Goal: Task Accomplishment & Management: Manage account settings

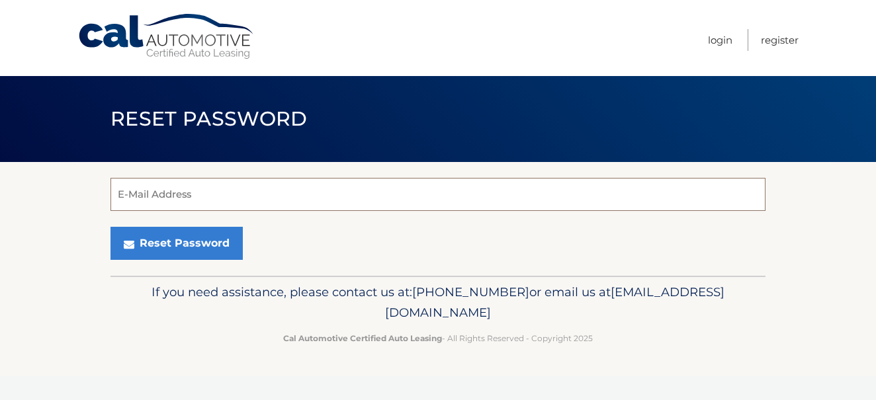
click at [157, 198] on input "E-Mail Address" at bounding box center [437, 194] width 655 height 33
type input "lesliemag@comcast.net"
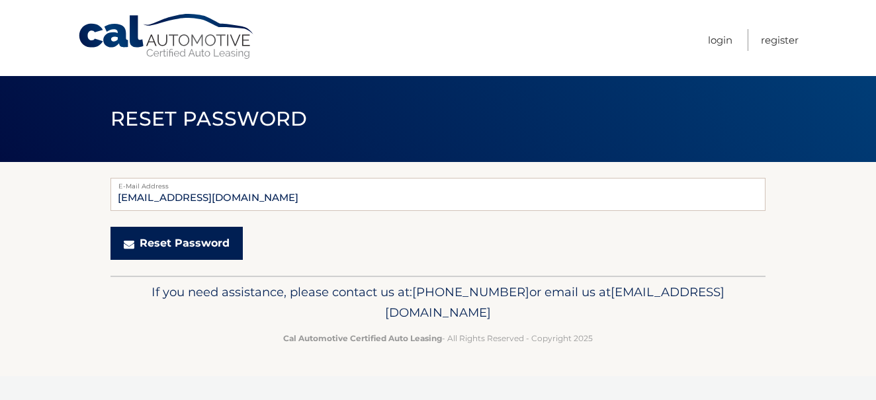
click at [182, 243] on button "Reset Password" at bounding box center [176, 243] width 132 height 33
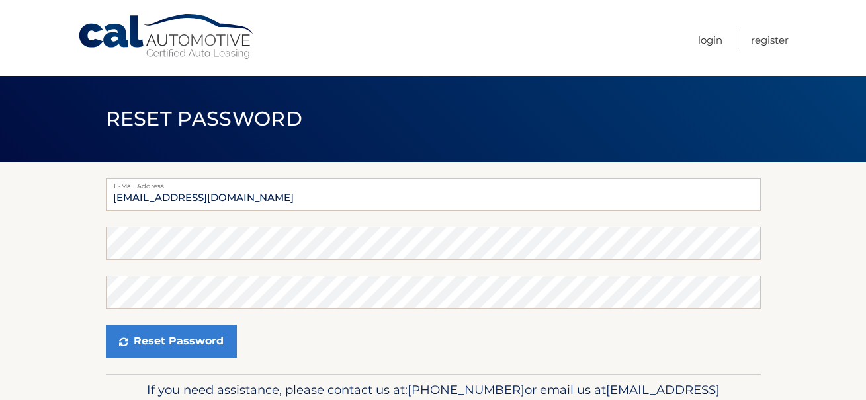
click at [91, 234] on section "E-Mail Address lesliemag@comcast.net Password Confirm Password Reset Password" at bounding box center [433, 268] width 866 height 212
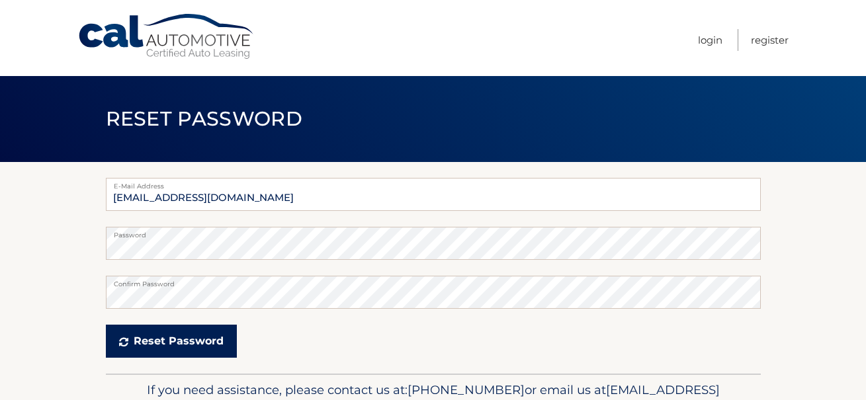
click at [169, 346] on button "Reset Password" at bounding box center [171, 341] width 131 height 33
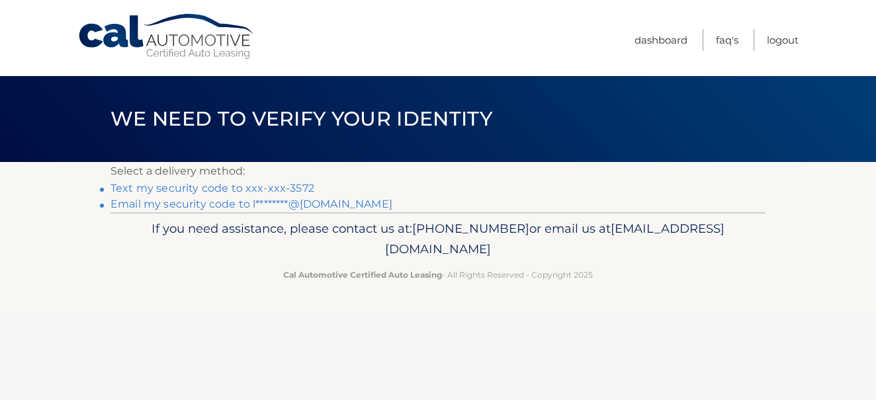
click at [212, 187] on link "Text my security code to xxx-xxx-3572" at bounding box center [212, 188] width 204 height 13
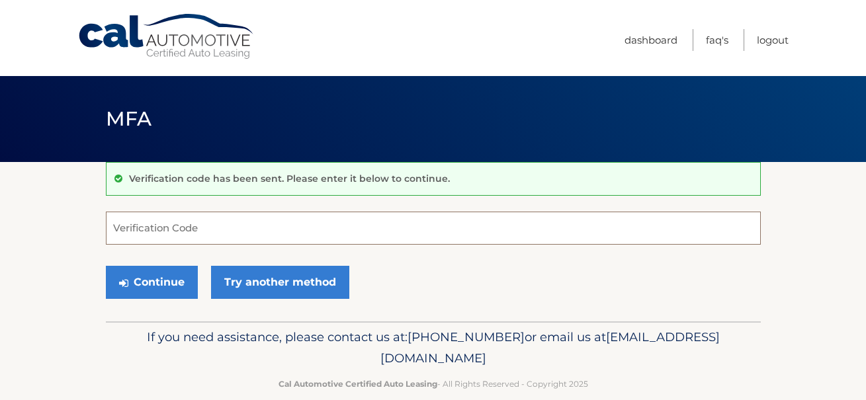
click at [132, 226] on input "Verification Code" at bounding box center [433, 228] width 655 height 33
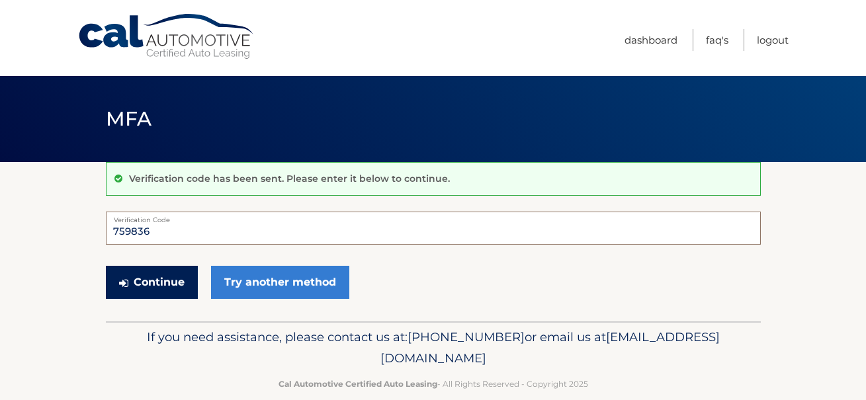
type input "759836"
click at [156, 284] on button "Continue" at bounding box center [152, 282] width 92 height 33
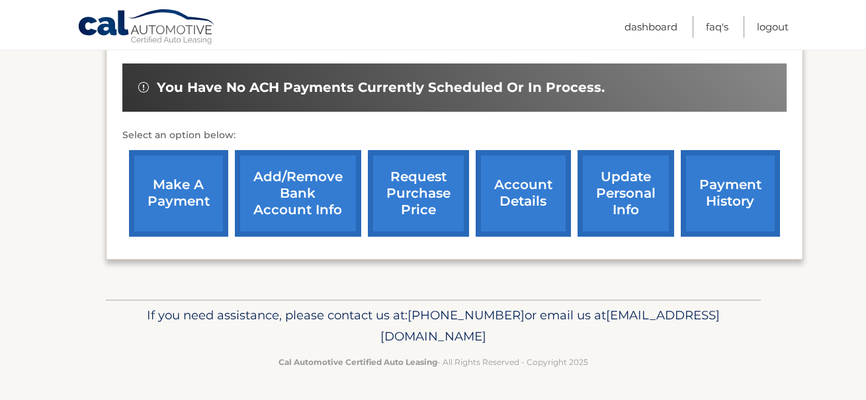
scroll to position [153, 0]
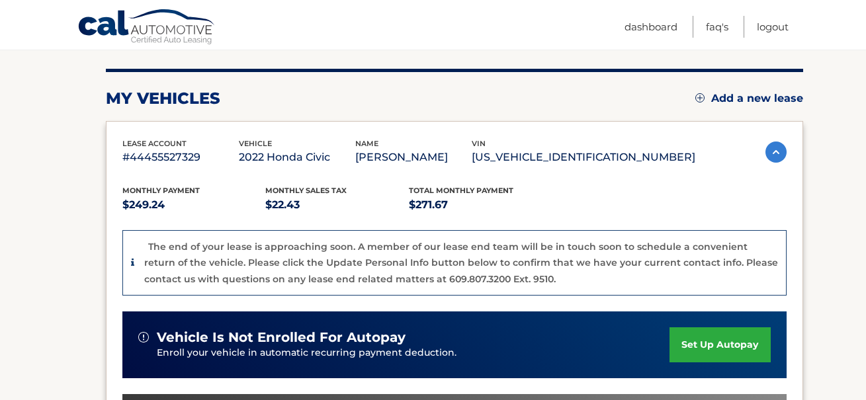
click at [748, 99] on link "Add a new lease" at bounding box center [749, 98] width 108 height 13
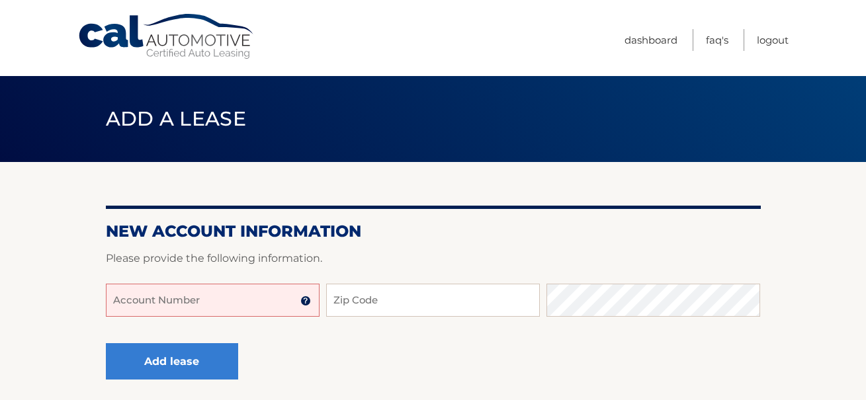
click at [120, 306] on input "Account Number" at bounding box center [213, 300] width 214 height 33
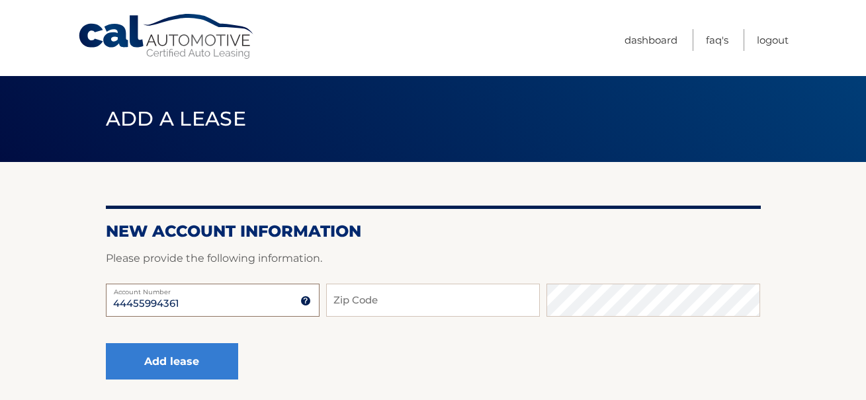
type input "44455994361"
click at [346, 304] on input "Zip Code" at bounding box center [433, 300] width 214 height 33
type input "19015"
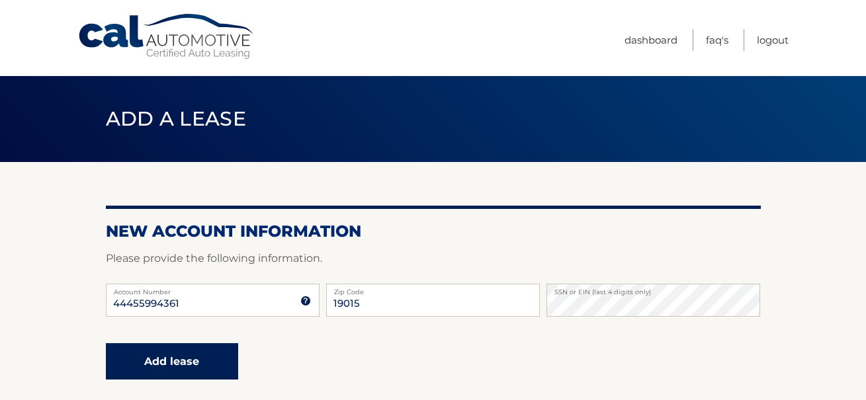
click at [181, 361] on button "Add lease" at bounding box center [172, 361] width 132 height 36
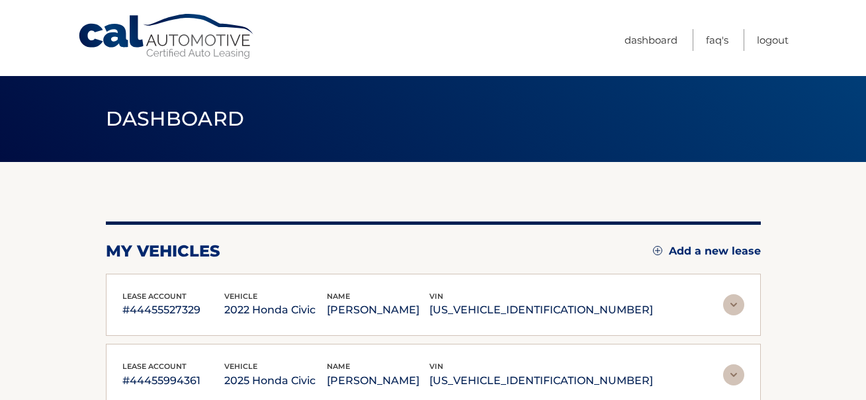
scroll to position [146, 0]
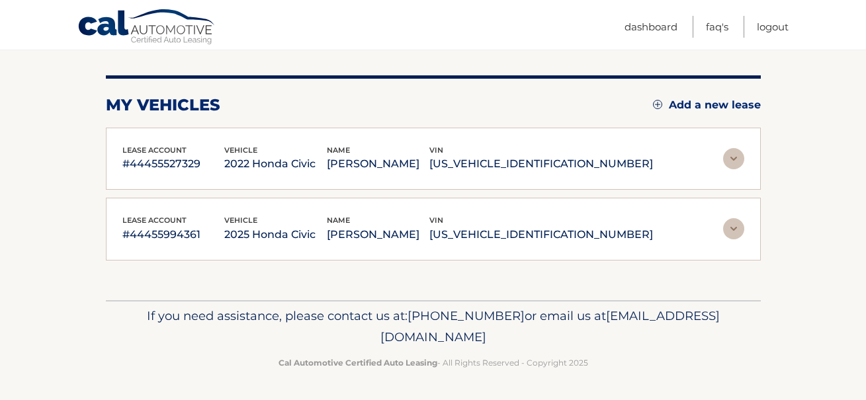
click at [731, 230] on img at bounding box center [733, 228] width 21 height 21
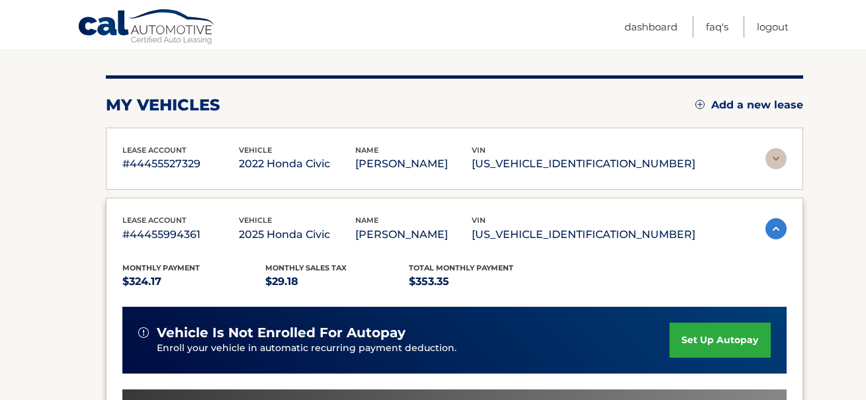
click at [720, 342] on link "set up autopay" at bounding box center [719, 340] width 101 height 35
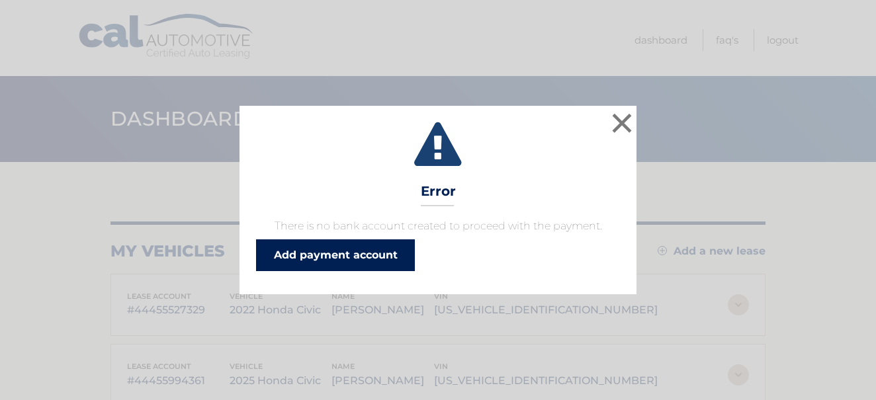
click at [318, 259] on link "Add payment account" at bounding box center [335, 255] width 159 height 32
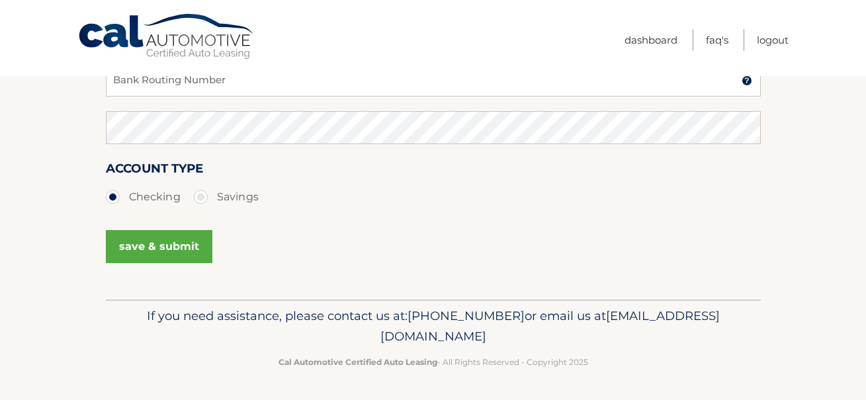
scroll to position [36, 0]
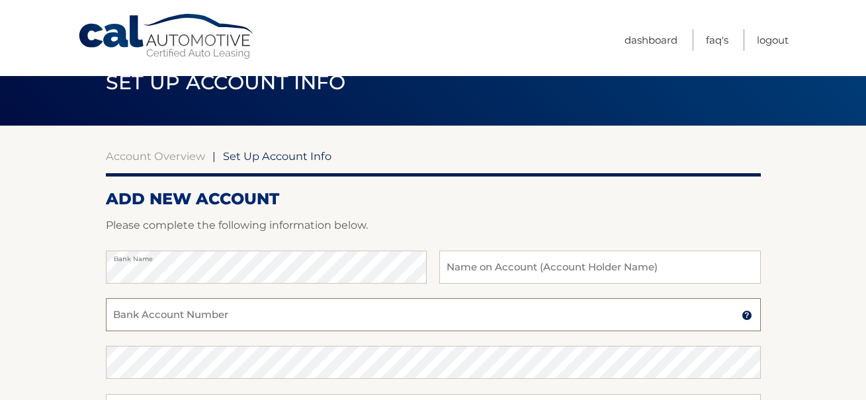
click at [177, 322] on input "Bank Account Number" at bounding box center [433, 314] width 655 height 33
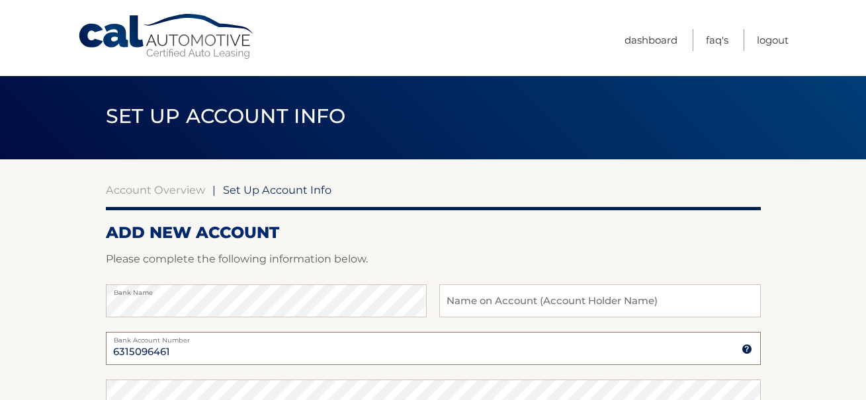
scroll to position [0, 0]
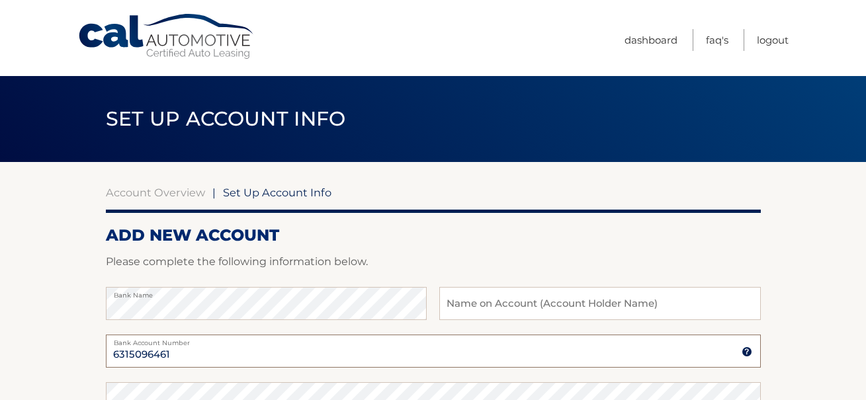
type input "6315096461"
click at [459, 304] on input "text" at bounding box center [599, 303] width 321 height 33
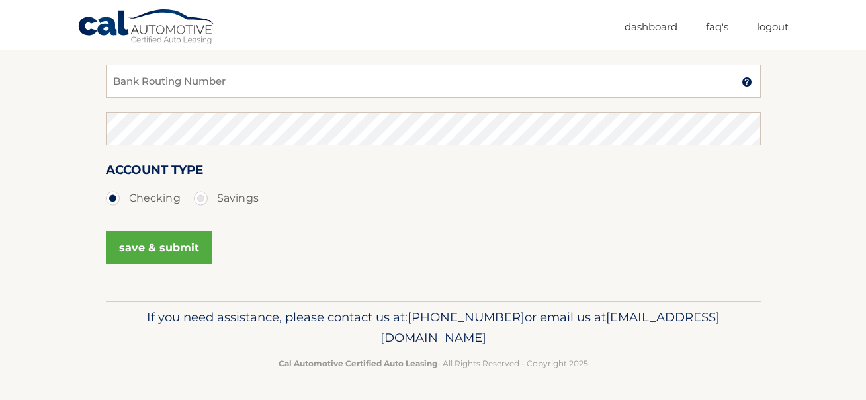
scroll to position [367, 0]
type input "[PERSON_NAME]"
click at [120, 81] on input "Bank Routing Number" at bounding box center [433, 80] width 655 height 33
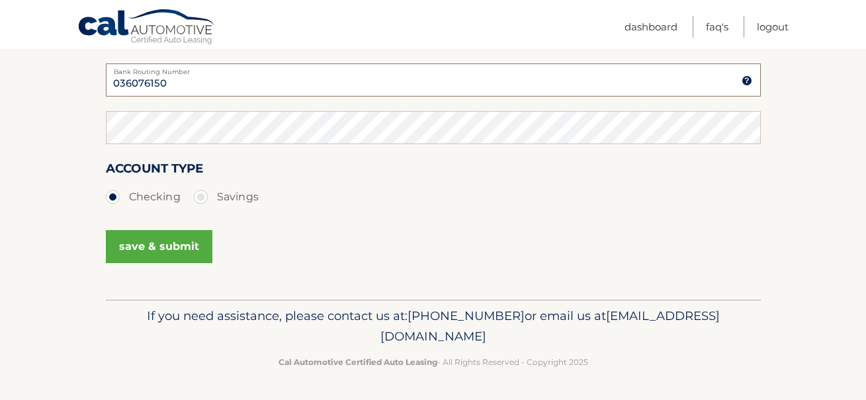
type input "036076150"
click at [150, 248] on button "save & submit" at bounding box center [159, 246] width 107 height 33
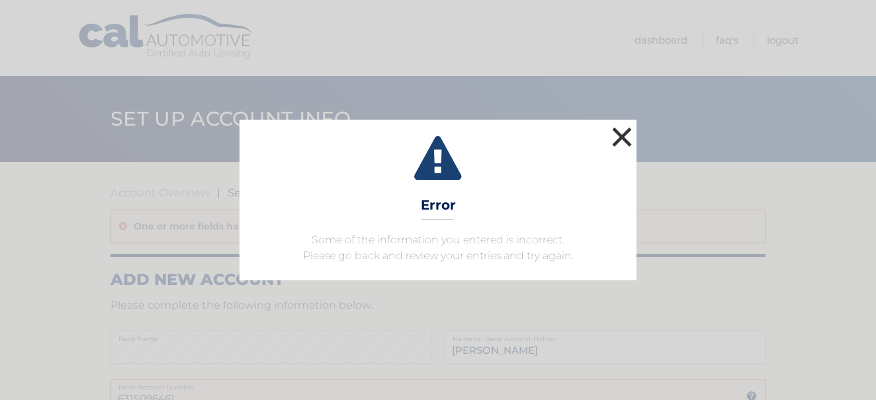
click at [621, 134] on button "×" at bounding box center [622, 137] width 26 height 26
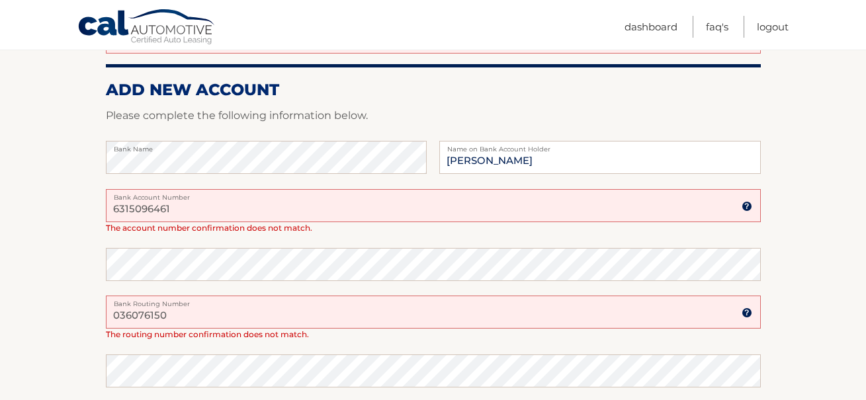
scroll to position [163, 0]
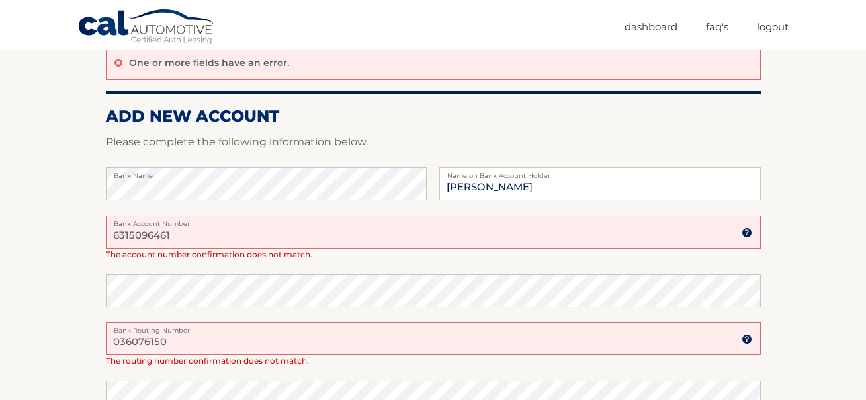
click at [181, 230] on input "6315096461" at bounding box center [433, 232] width 655 height 33
click at [178, 351] on input "036076150" at bounding box center [433, 338] width 655 height 33
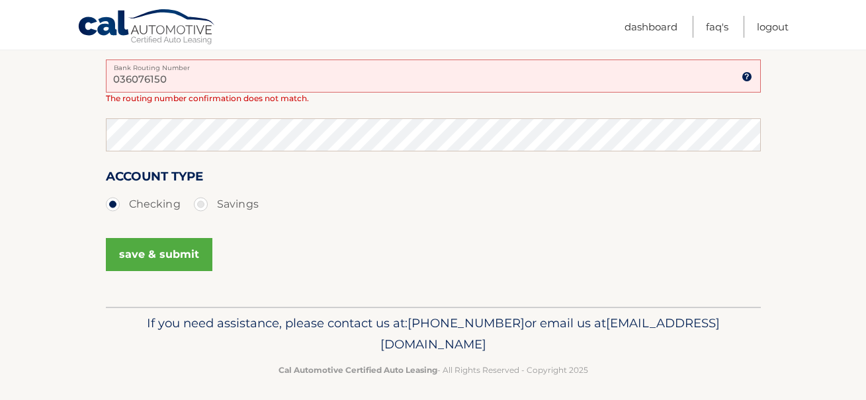
scroll to position [433, 0]
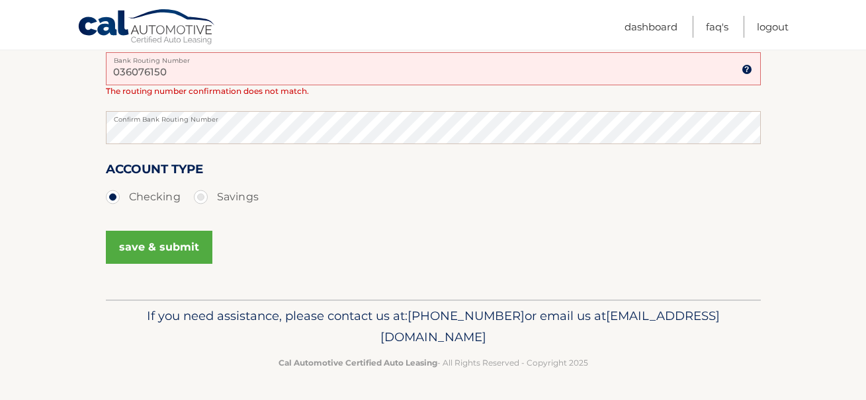
click at [148, 241] on button "save & submit" at bounding box center [159, 247] width 107 height 33
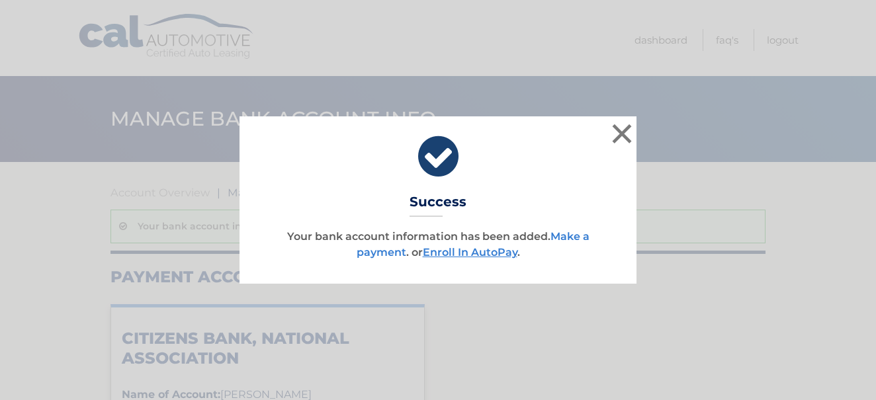
click at [379, 254] on link "Make a payment" at bounding box center [473, 244] width 233 height 28
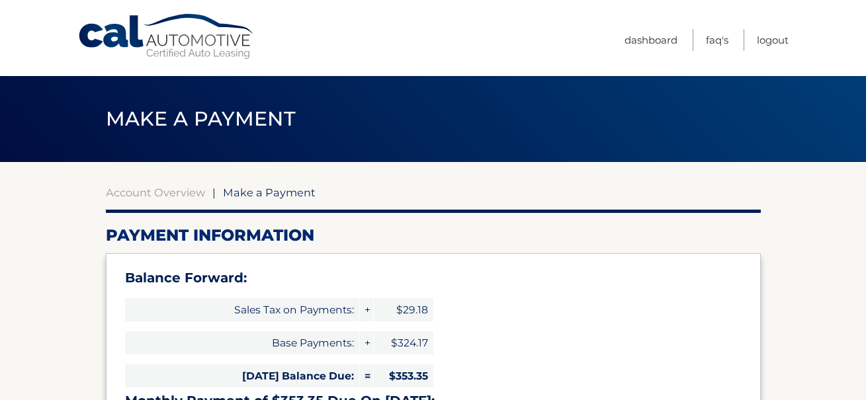
select select "NjU3NzFjODYtY2E5Zi00NmY4LWI2NDItNzEzM2FmMDU5OTky"
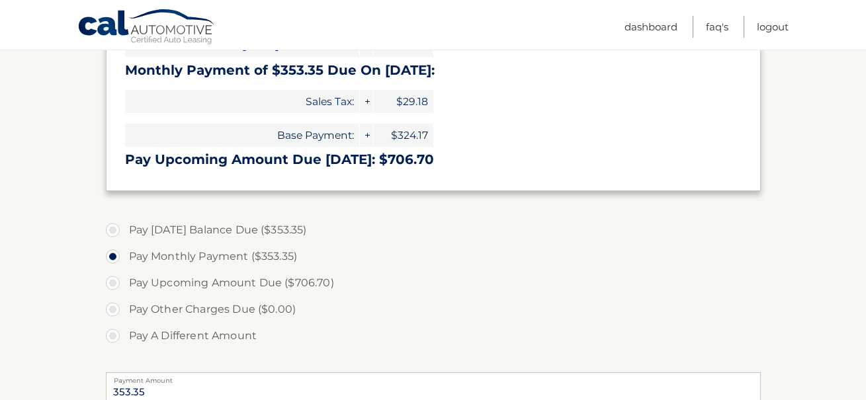
click at [112, 231] on label "Pay [DATE] Balance Due ($353.35)" at bounding box center [433, 230] width 655 height 26
click at [112, 231] on input "Pay Today's Balance Due ($353.35)" at bounding box center [117, 227] width 13 height 21
radio input "true"
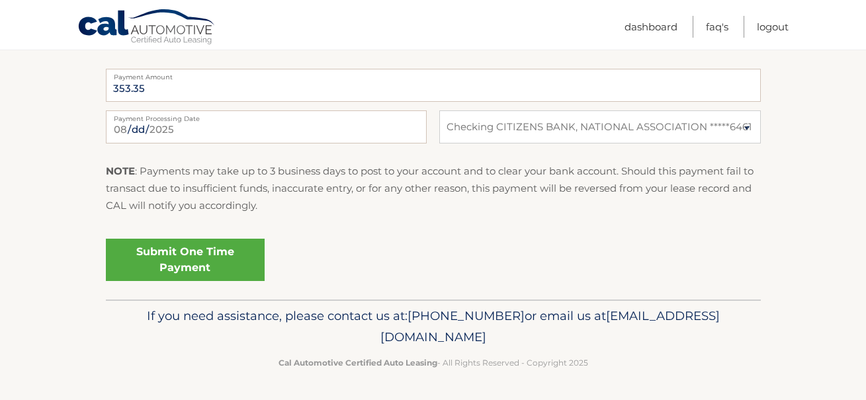
click at [189, 254] on link "Submit One Time Payment" at bounding box center [185, 260] width 159 height 42
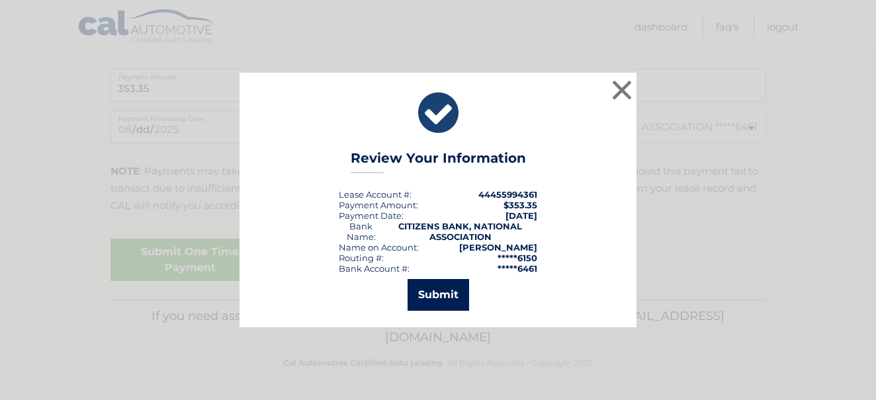
click at [431, 296] on button "Submit" at bounding box center [439, 295] width 62 height 32
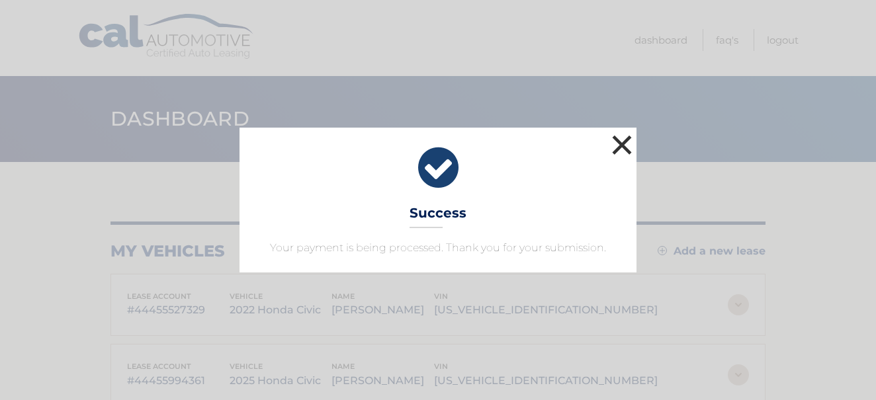
click at [621, 142] on button "×" at bounding box center [622, 145] width 26 height 26
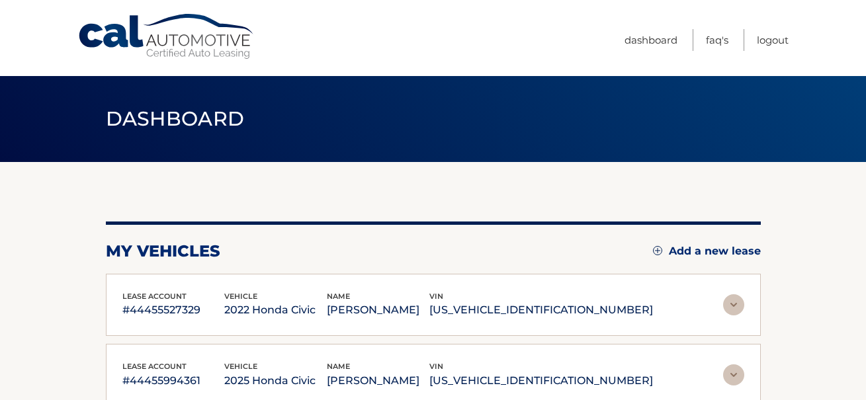
scroll to position [146, 0]
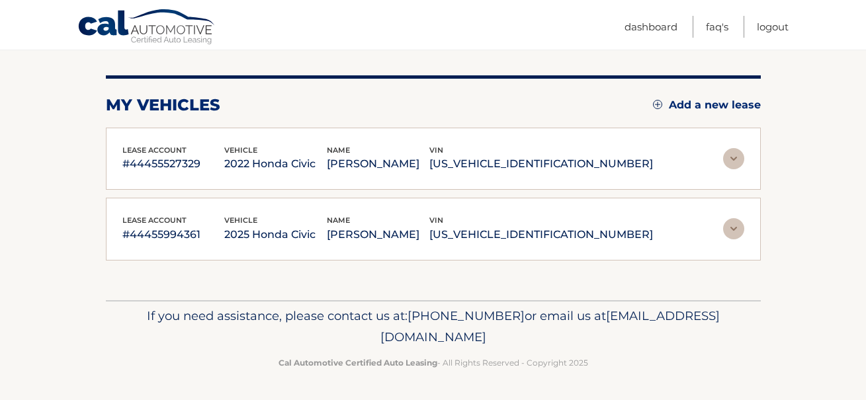
click at [730, 228] on img at bounding box center [733, 228] width 21 height 21
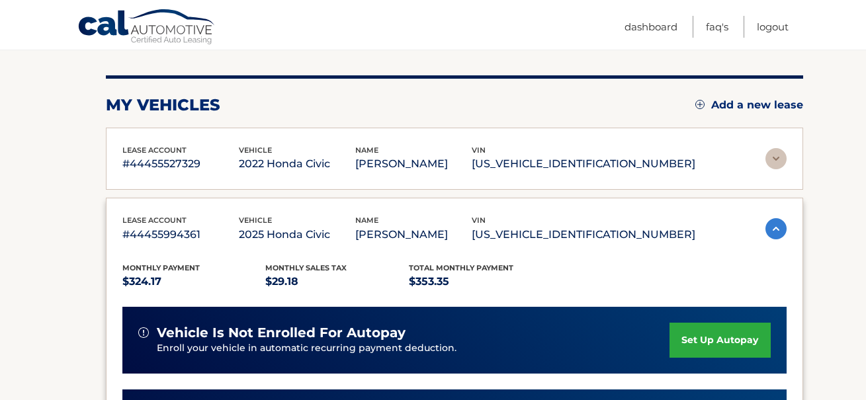
click at [706, 342] on link "set up autopay" at bounding box center [719, 340] width 101 height 35
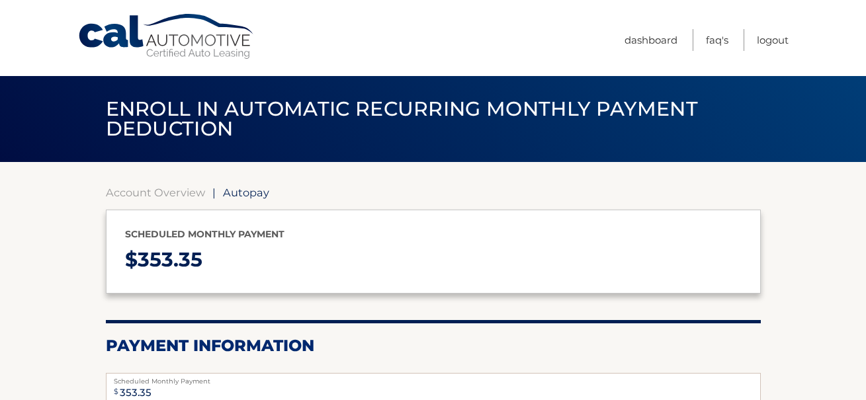
select select "NjU3NzFjODYtY2E5Zi00NmY4LWI2NDItNzEzM2FmMDU5OTky"
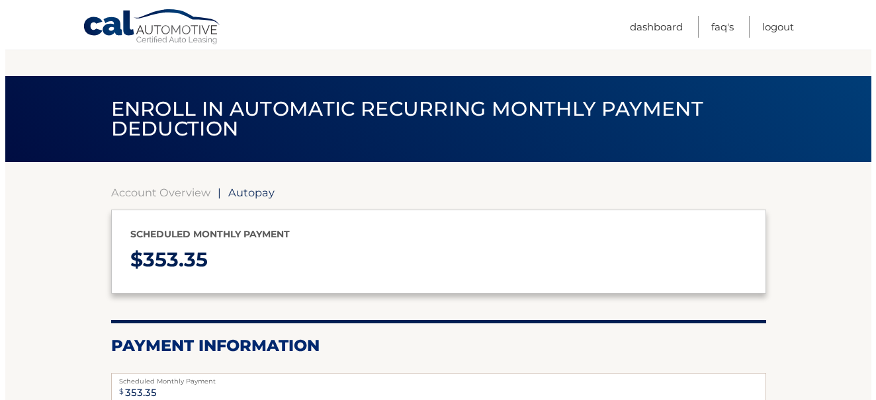
scroll to position [331, 0]
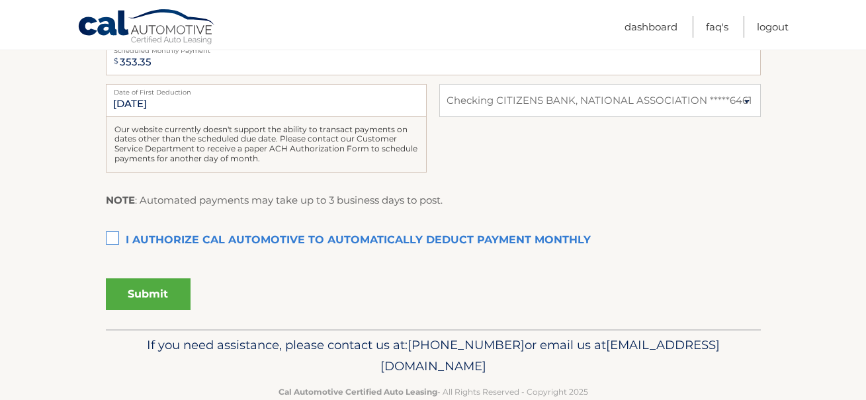
click at [112, 237] on label "I authorize cal automotive to automatically deduct payment monthly This checkbo…" at bounding box center [433, 241] width 655 height 26
click at [0, 0] on input "I authorize cal automotive to automatically deduct payment monthly This checkbo…" at bounding box center [0, 0] width 0 height 0
click at [145, 292] on button "Submit" at bounding box center [148, 295] width 85 height 32
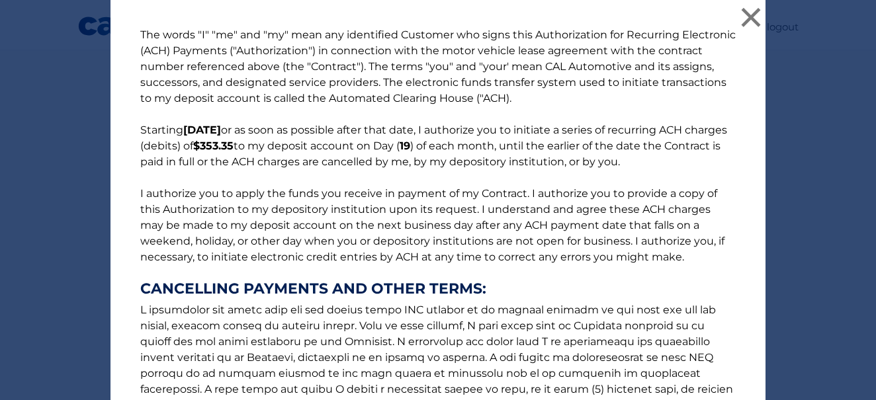
scroll to position [241, 0]
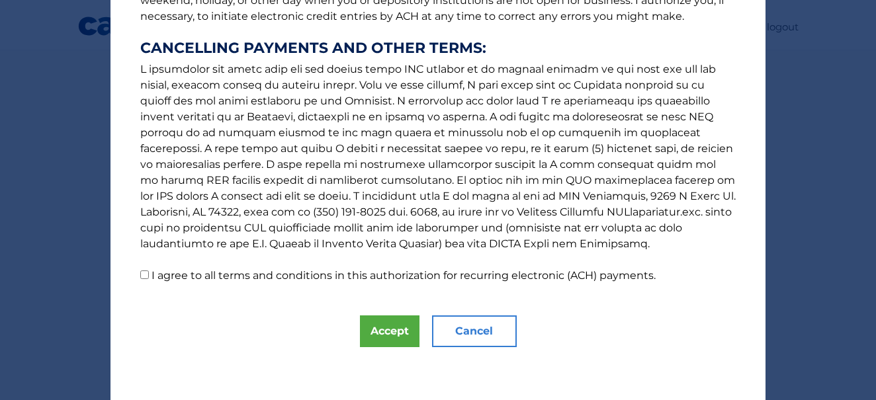
click at [143, 275] on input "I agree to all terms and conditions in this authorization for recurring electro…" at bounding box center [144, 275] width 9 height 9
checkbox input "true"
click at [385, 331] on button "Accept" at bounding box center [390, 332] width 60 height 32
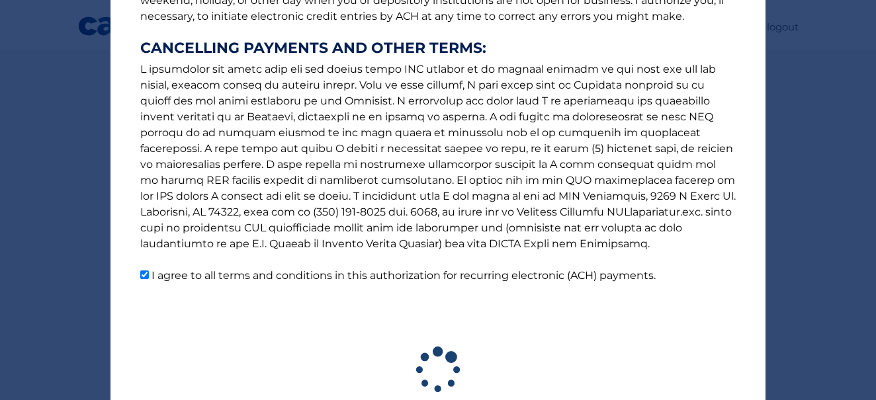
scroll to position [323, 0]
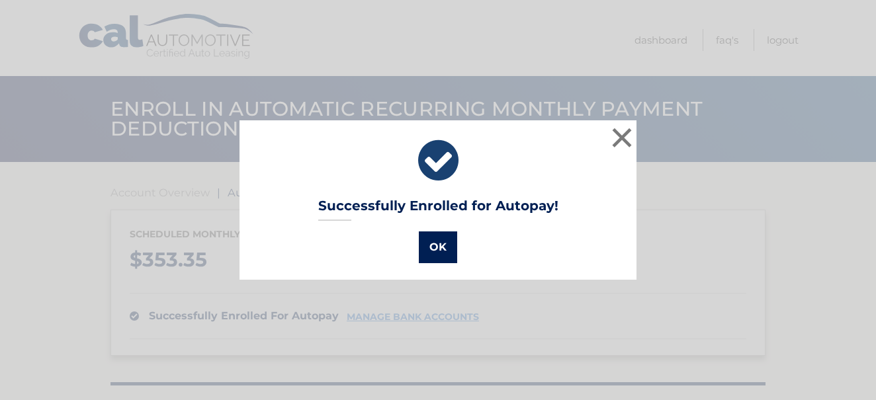
click at [437, 243] on button "OK" at bounding box center [438, 248] width 38 height 32
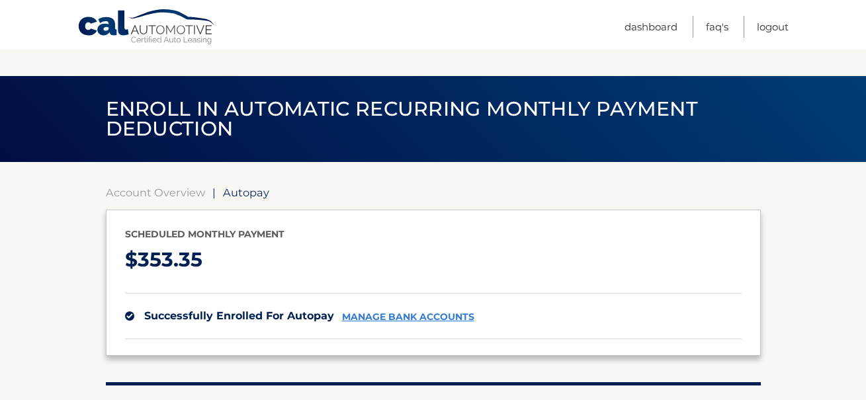
scroll to position [232, 0]
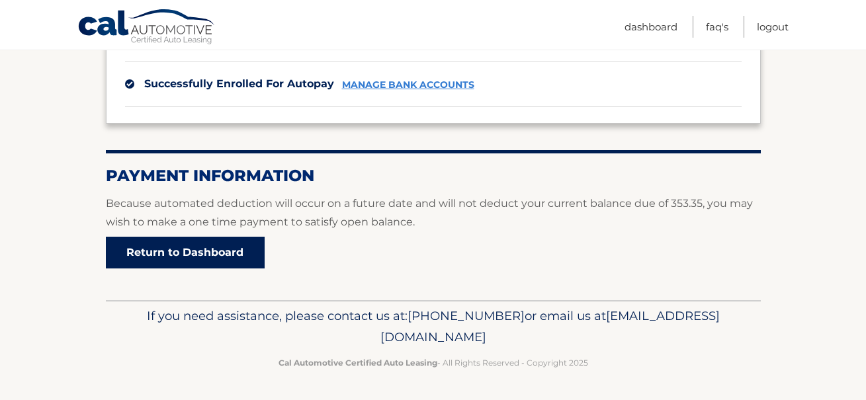
click at [197, 251] on link "Return to Dashboard" at bounding box center [185, 253] width 159 height 32
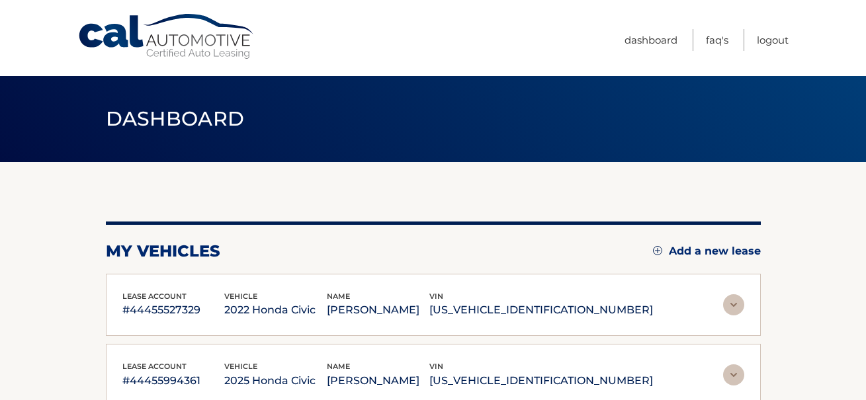
click at [737, 306] on img at bounding box center [733, 304] width 21 height 21
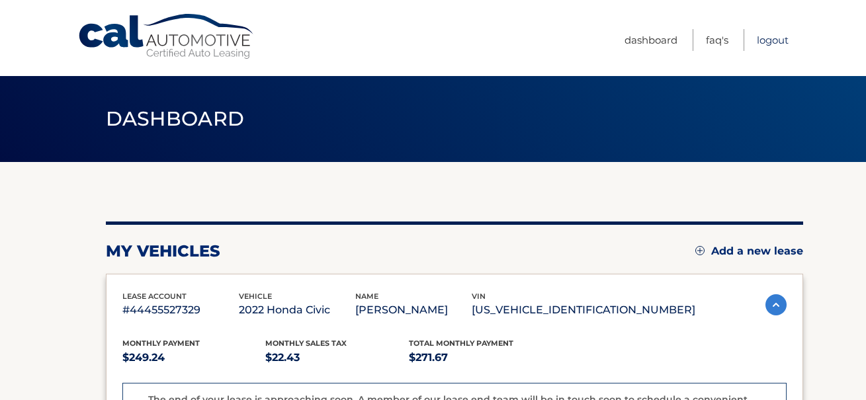
click at [767, 38] on link "Logout" at bounding box center [773, 40] width 32 height 22
